Goal: Task Accomplishment & Management: Manage account settings

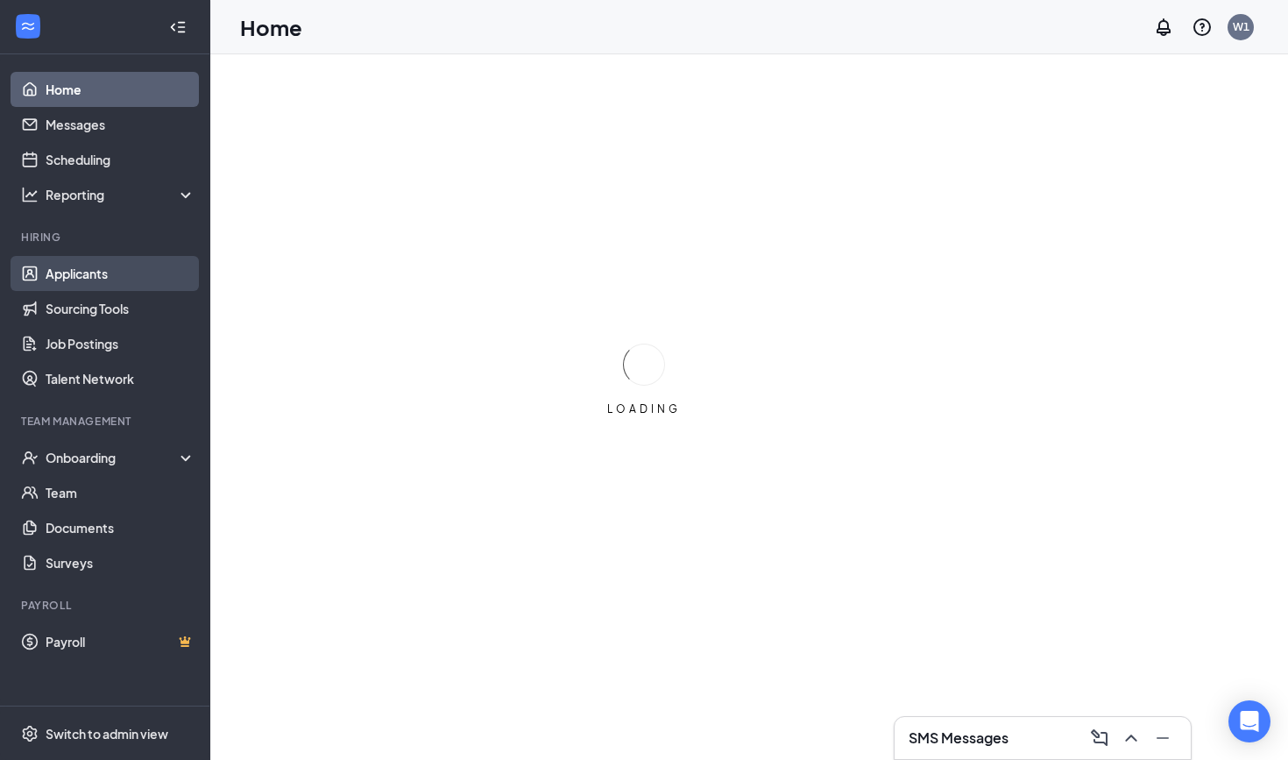
click at [106, 273] on link "Applicants" at bounding box center [121, 273] width 150 height 35
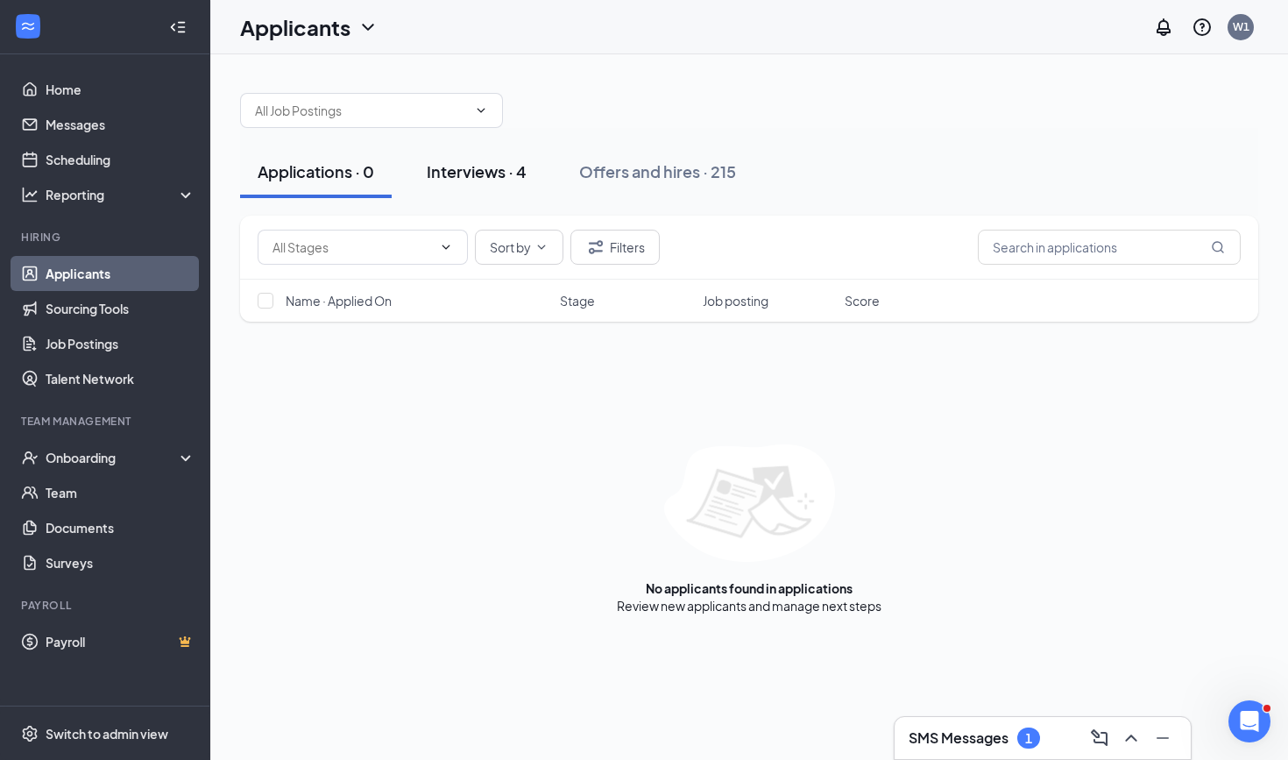
click at [509, 181] on div "Interviews · 4" at bounding box center [477, 171] width 100 height 22
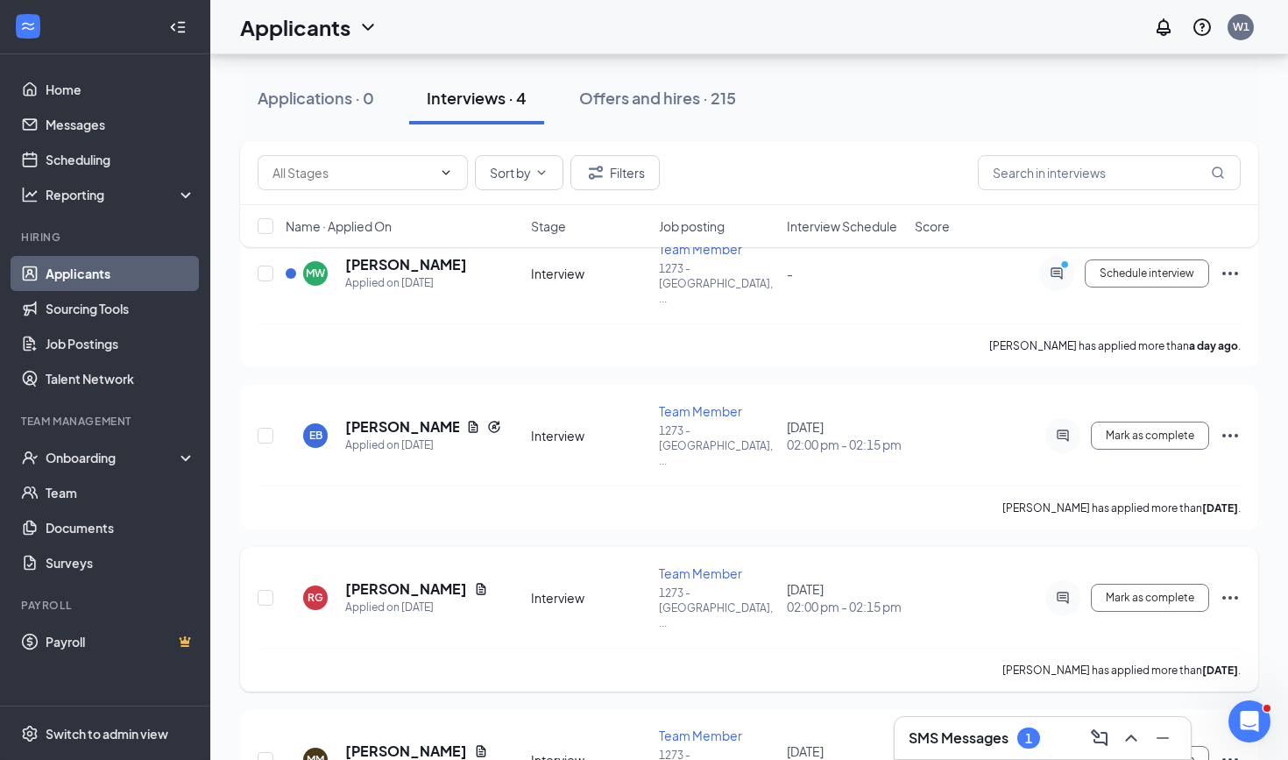
scroll to position [116, 0]
click at [662, 104] on div "Offers and hires · 215" at bounding box center [657, 98] width 157 height 22
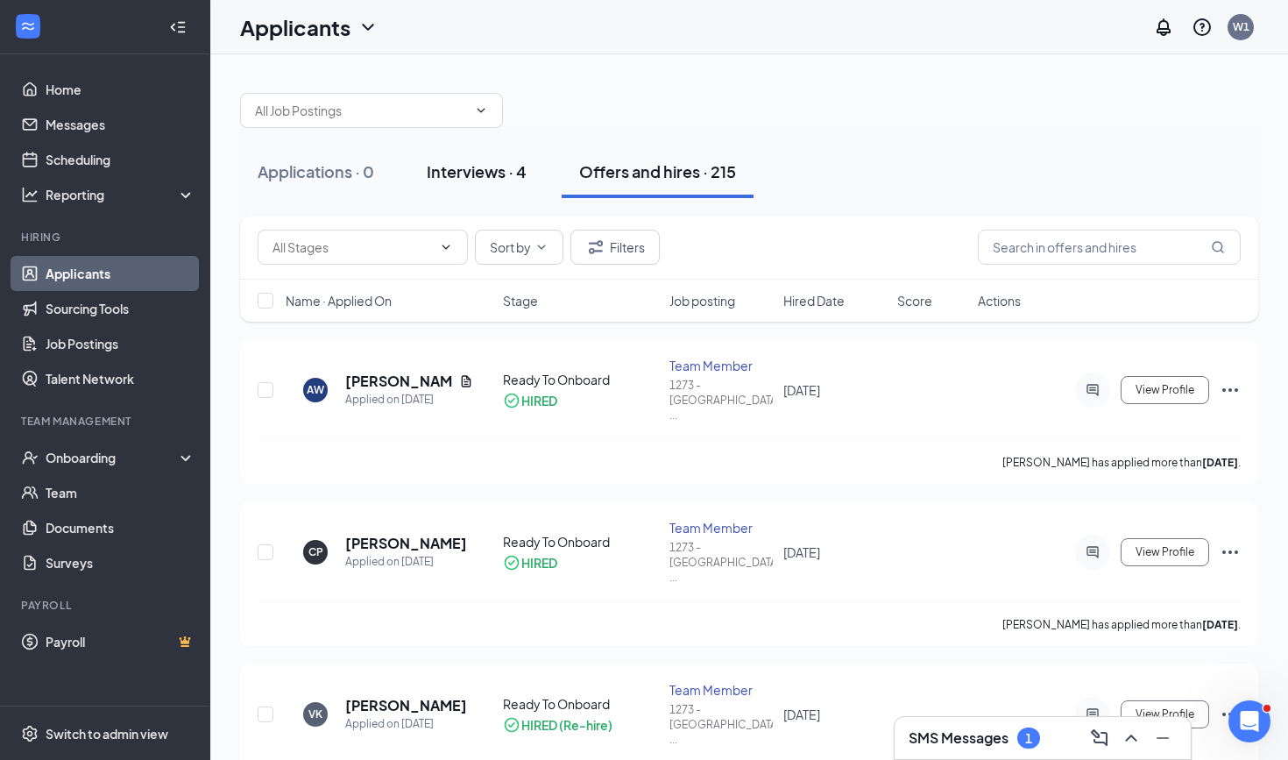
click at [478, 166] on div "Interviews · 4" at bounding box center [477, 171] width 100 height 22
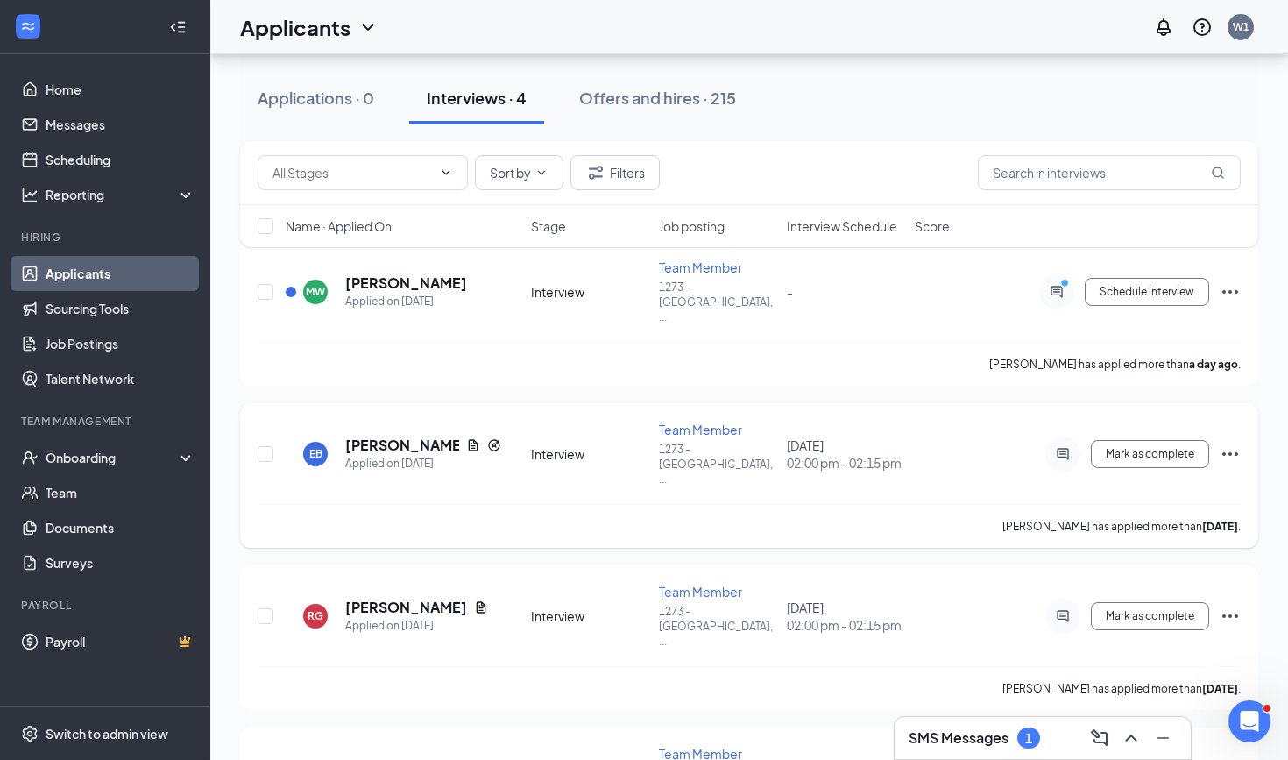
scroll to position [96, 0]
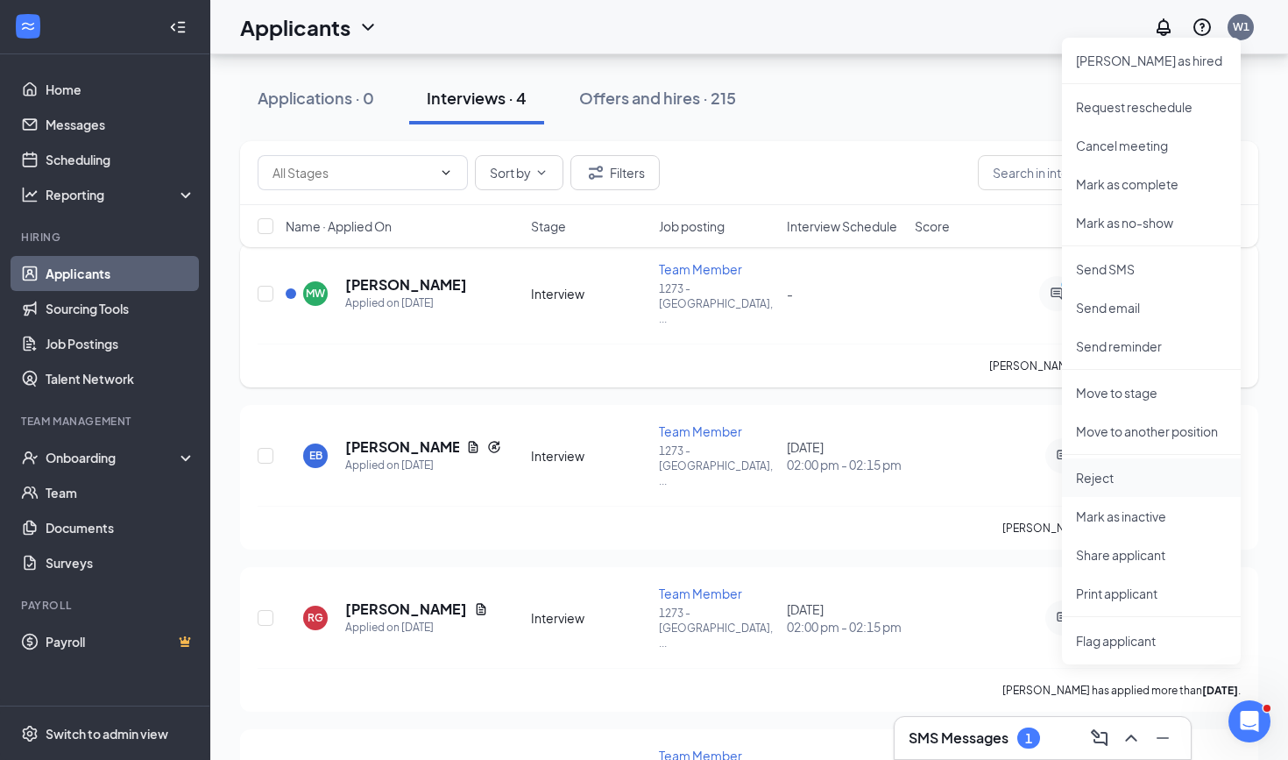
click at [1095, 477] on p "Reject" at bounding box center [1151, 478] width 151 height 18
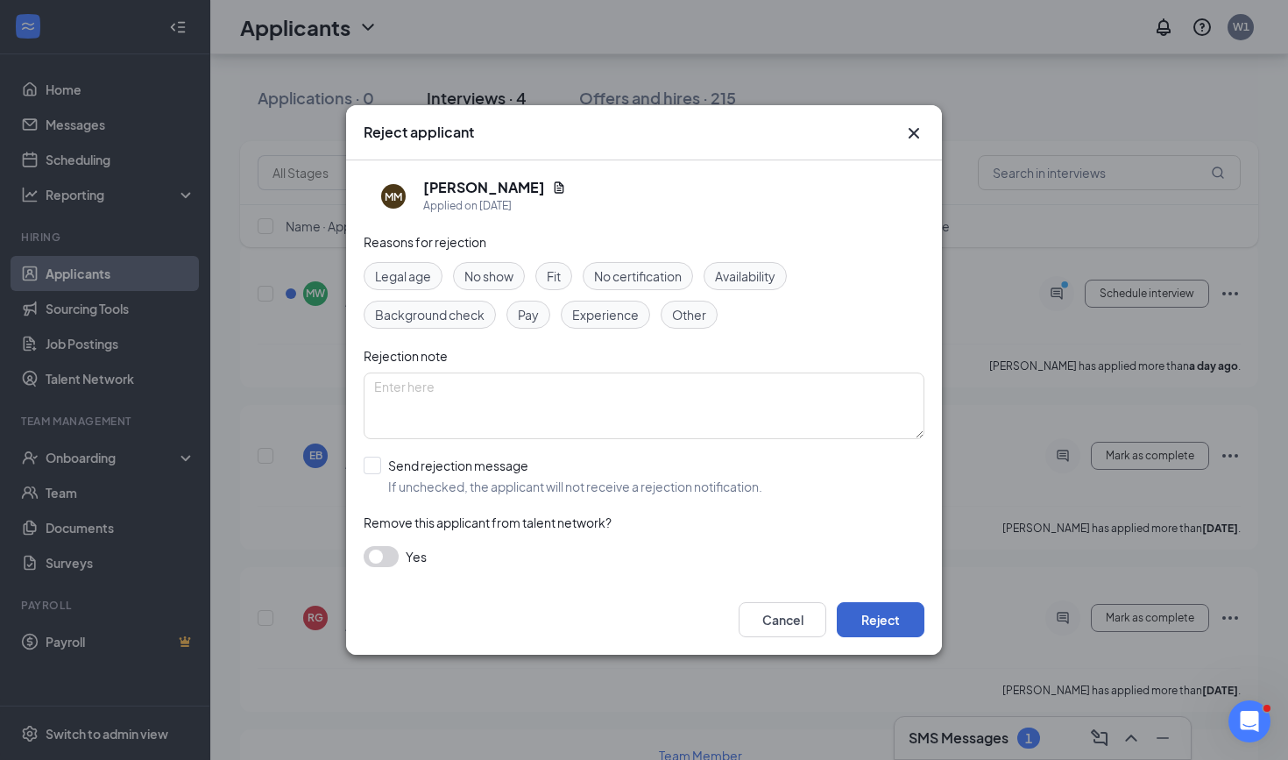
click at [873, 618] on button "Reject" at bounding box center [881, 619] width 88 height 35
